Goal: Task Accomplishment & Management: Manage account settings

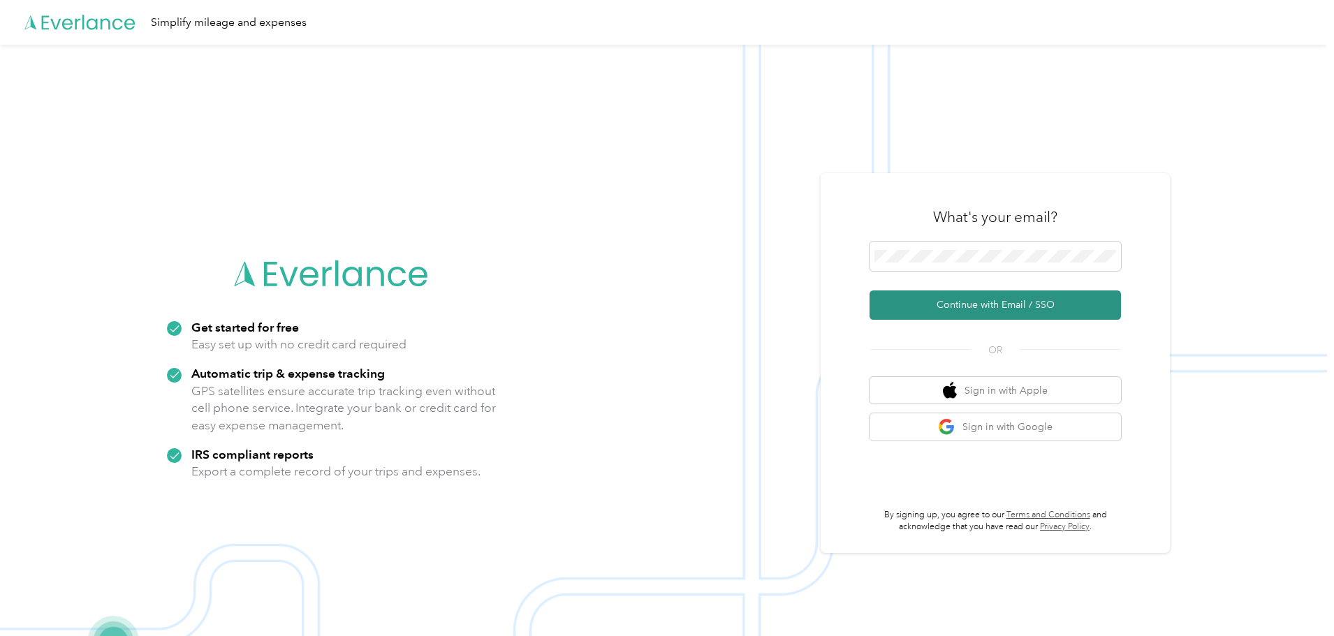
click at [1003, 304] on button "Continue with Email / SSO" at bounding box center [996, 305] width 252 height 29
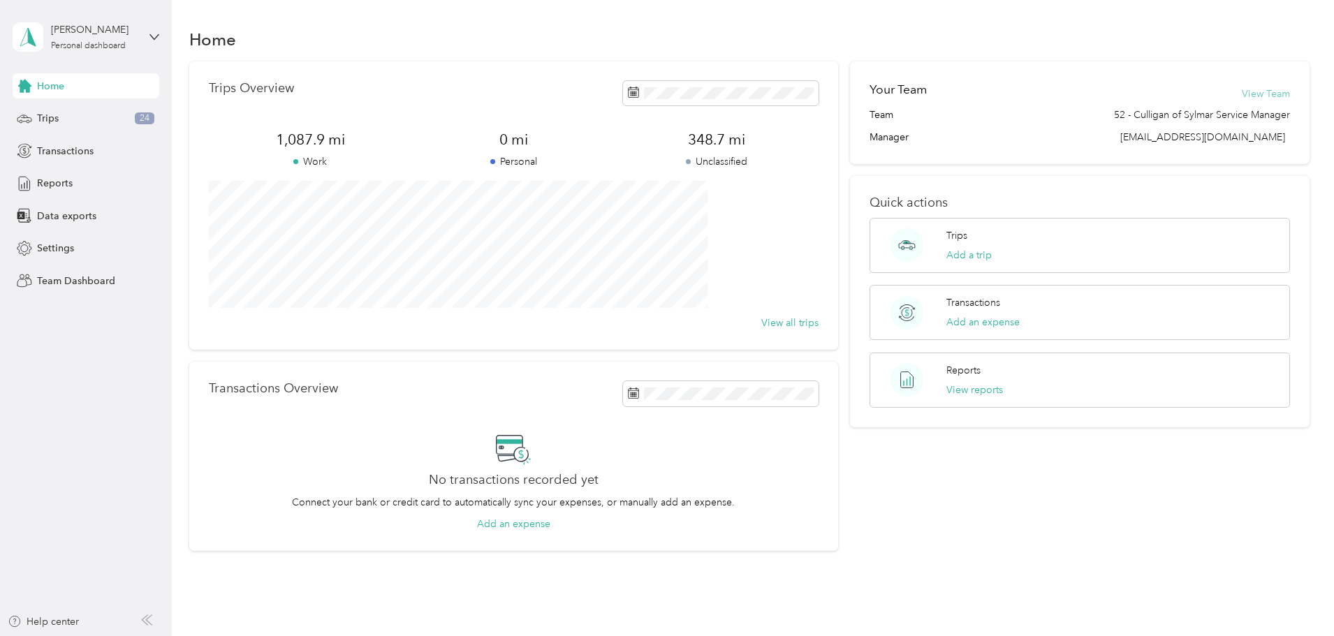
click at [1242, 92] on button "View Team" at bounding box center [1266, 94] width 48 height 15
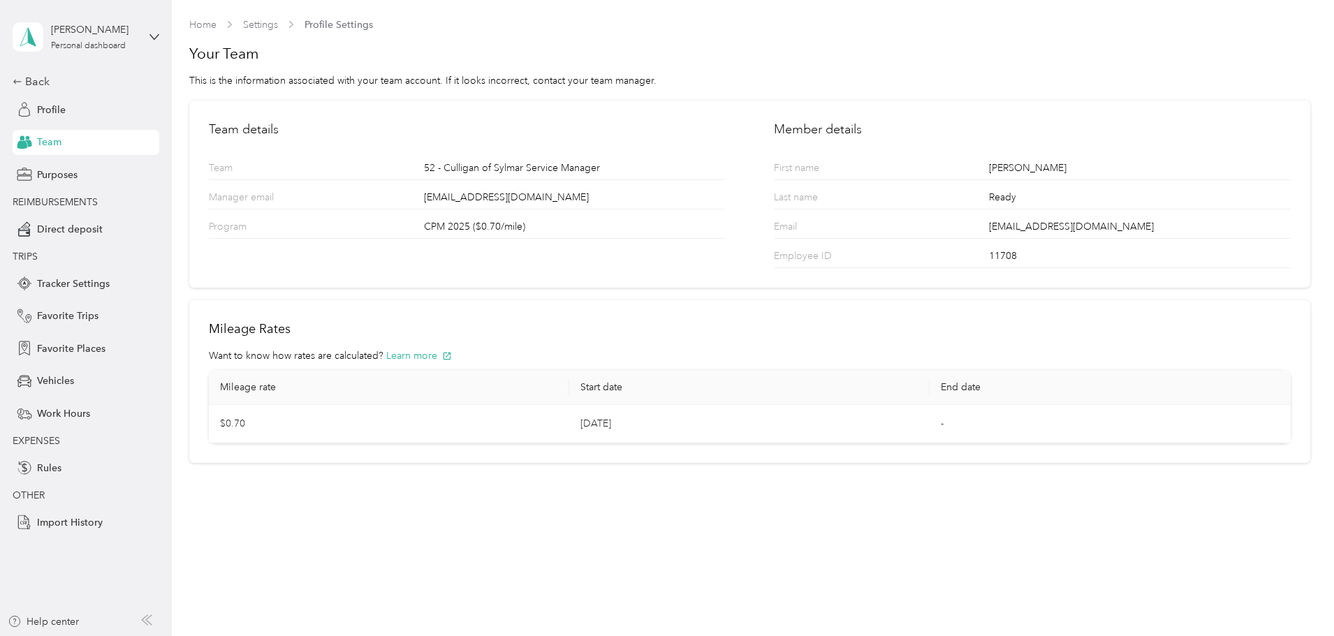
click at [74, 147] on div "Team" at bounding box center [86, 142] width 147 height 25
click at [47, 112] on span "Profile" at bounding box center [51, 110] width 29 height 15
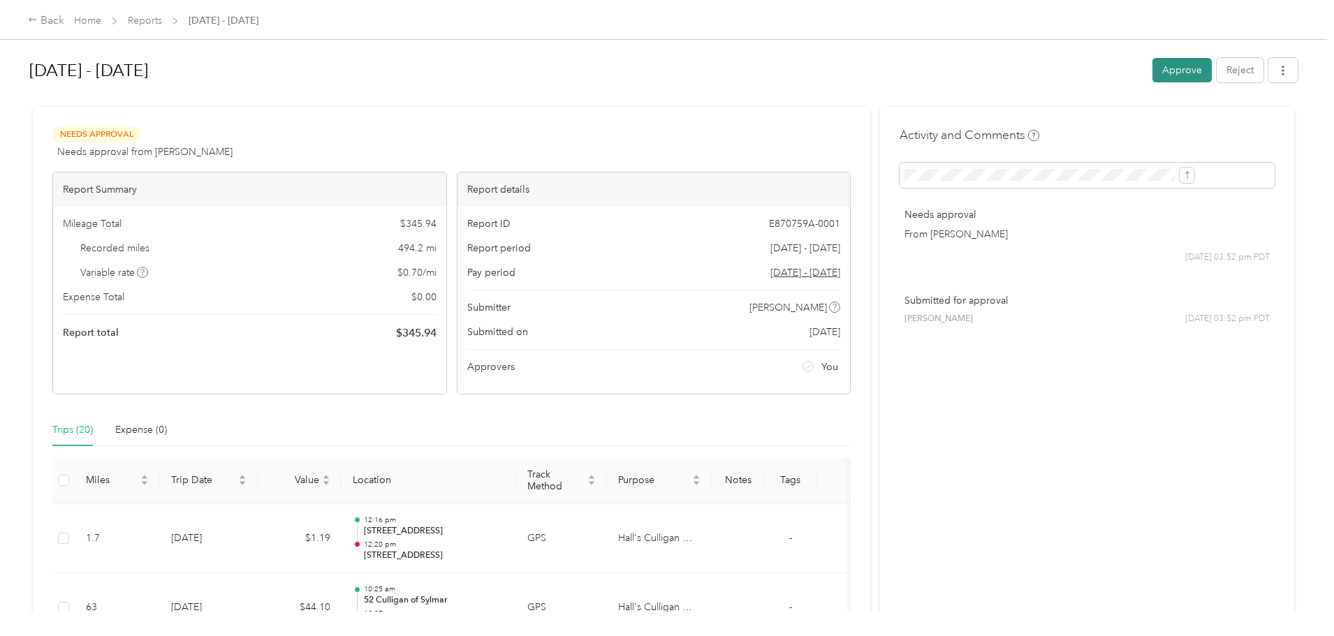
click at [1153, 71] on button "Approve" at bounding box center [1182, 70] width 59 height 24
